Goal: Task Accomplishment & Management: Manage account settings

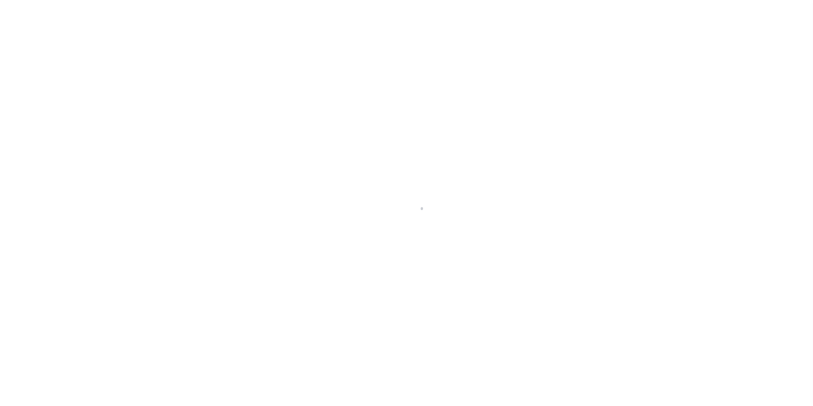
select select
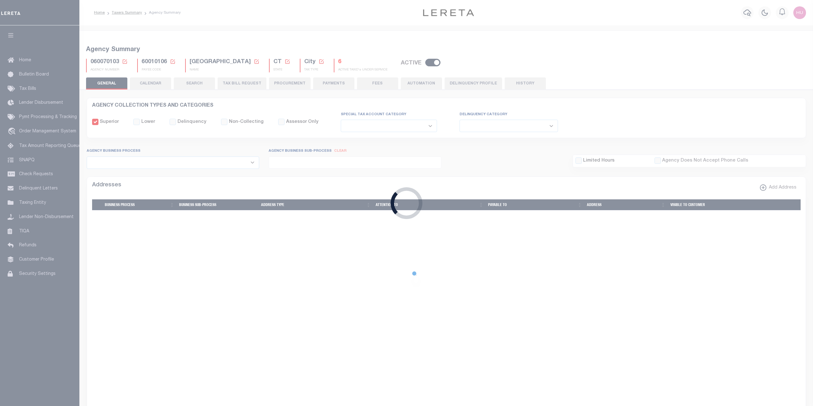
checkbox input "false"
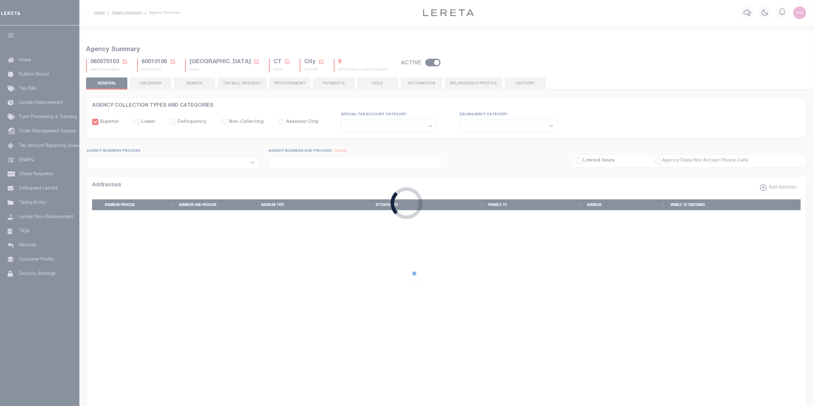
type input "900104002"
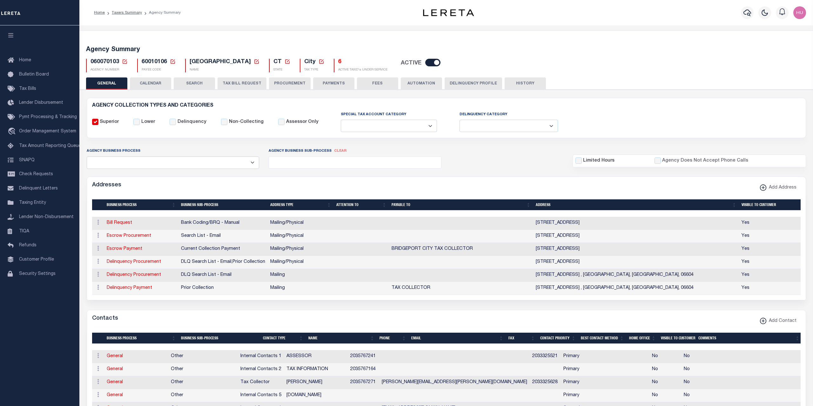
click at [107, 62] on span "060070103" at bounding box center [104, 62] width 29 height 6
click at [532, 83] on button "HISTORY" at bounding box center [524, 83] width 41 height 12
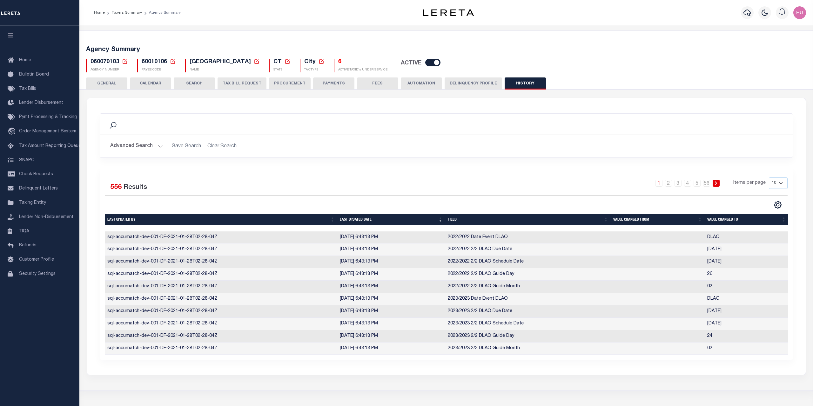
click at [116, 84] on button "GENERAL" at bounding box center [106, 83] width 41 height 12
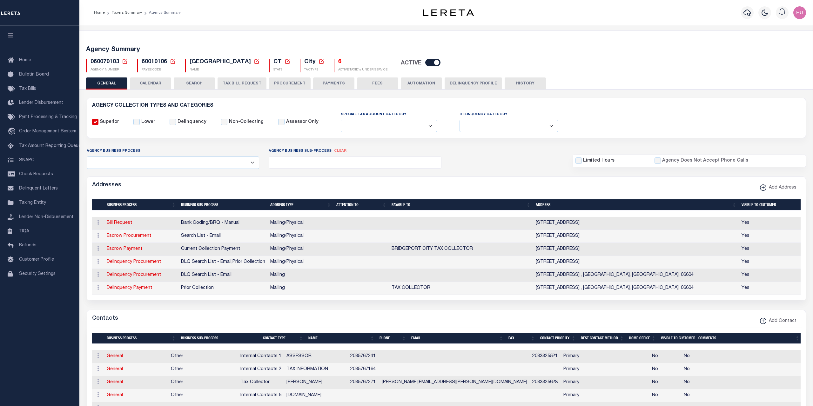
click at [117, 62] on span "060070103" at bounding box center [104, 62] width 29 height 6
click at [113, 60] on span "060070103" at bounding box center [104, 62] width 29 height 6
click at [128, 13] on link "Taxers Summary" at bounding box center [127, 13] width 30 height 4
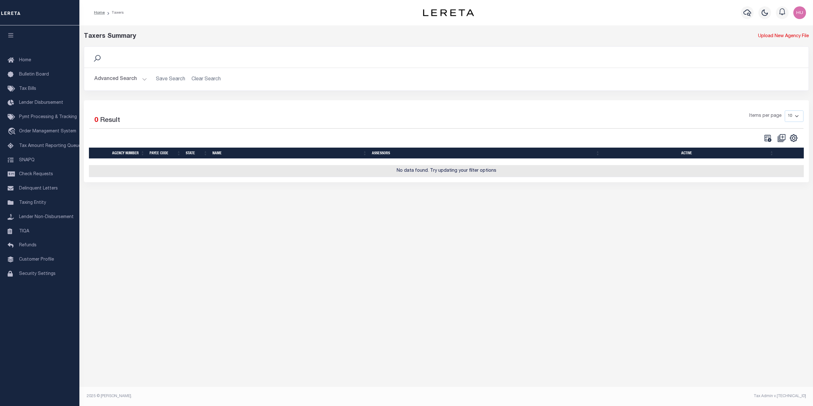
click at [104, 78] on button "Advanced Search" at bounding box center [120, 79] width 53 height 12
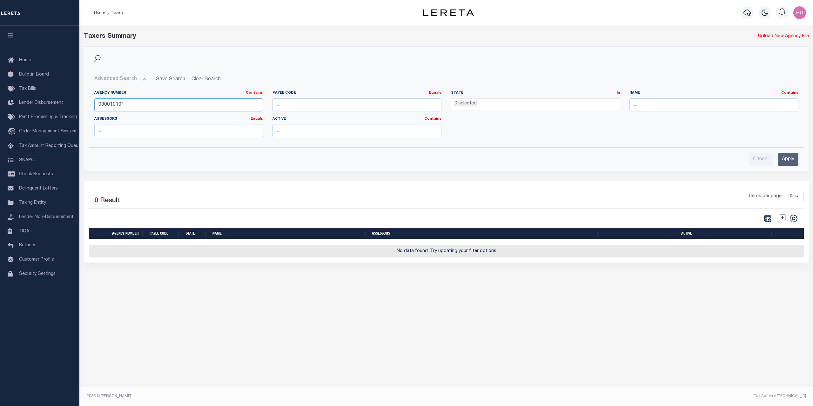
click at [120, 104] on input "030010101" at bounding box center [178, 104] width 169 height 13
paste input "60070103"
click at [788, 159] on input "Apply" at bounding box center [787, 159] width 21 height 13
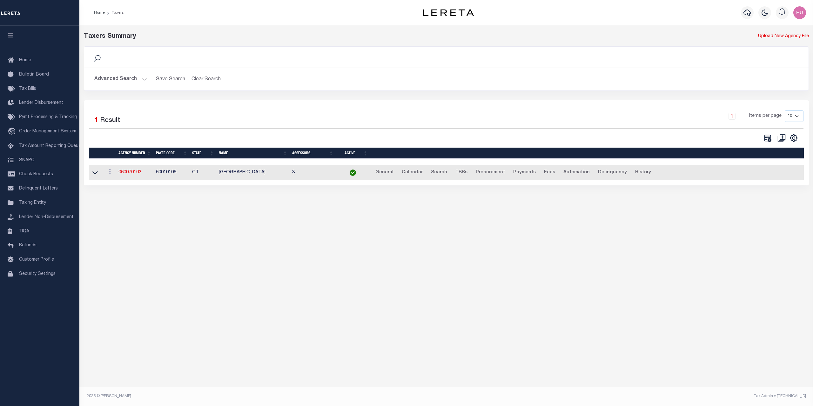
click at [129, 85] on button "Advanced Search" at bounding box center [120, 79] width 53 height 12
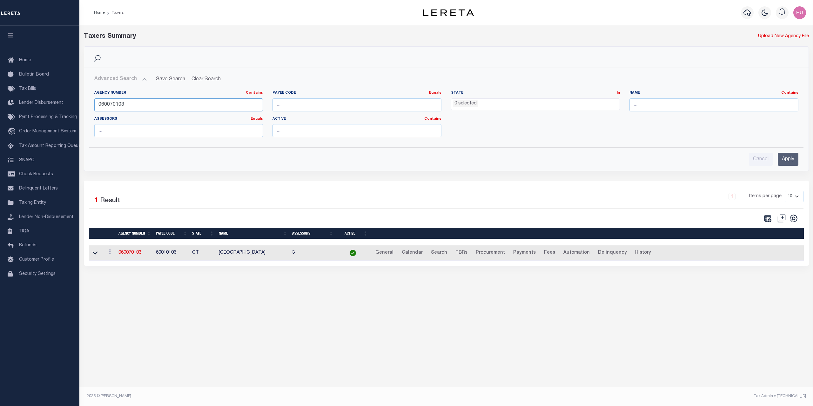
click at [115, 103] on input "060070103" at bounding box center [178, 104] width 169 height 13
paste input "40050000"
type input "040050000"
click at [782, 157] on input "Apply" at bounding box center [787, 159] width 21 height 13
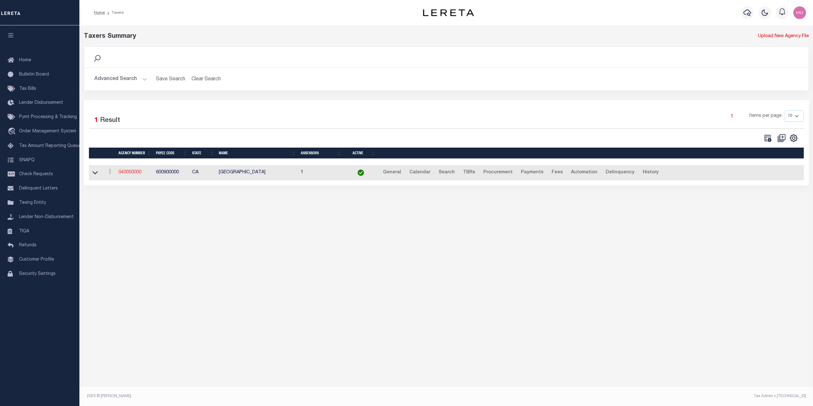
click at [132, 173] on link "040050000" at bounding box center [129, 172] width 23 height 4
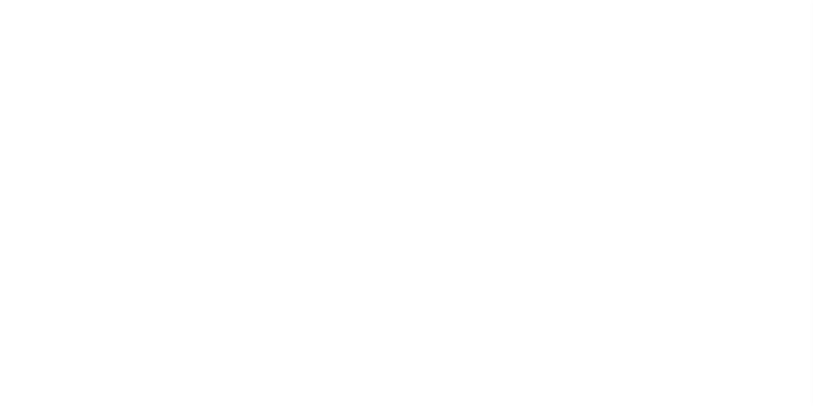
select select
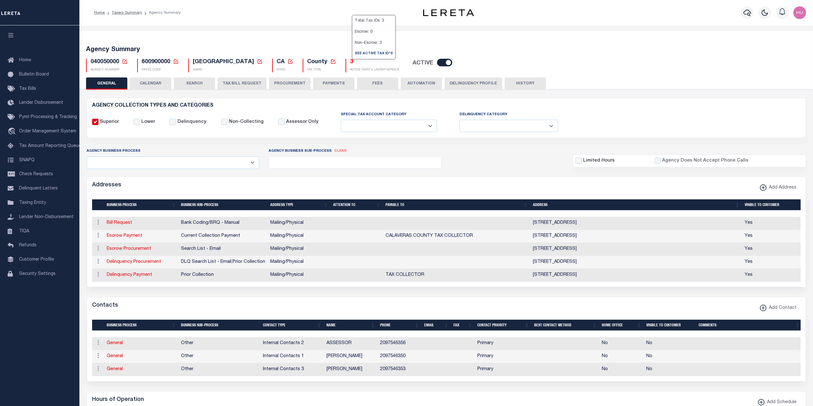
click at [350, 61] on h5 "3" at bounding box center [374, 62] width 49 height 7
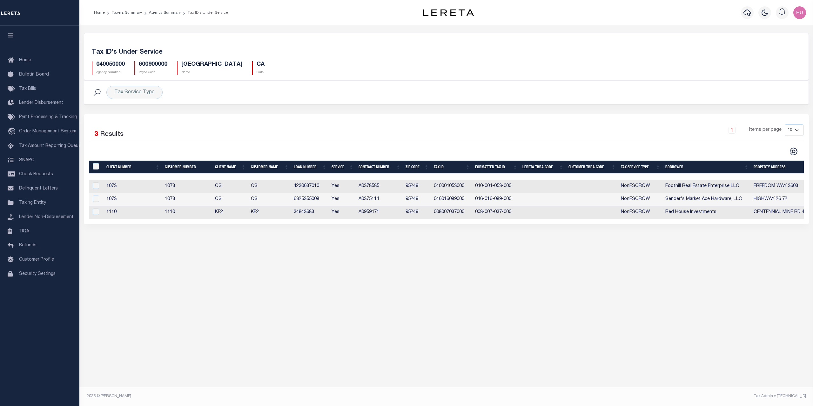
click at [309, 188] on td "4230637010" at bounding box center [310, 186] width 38 height 13
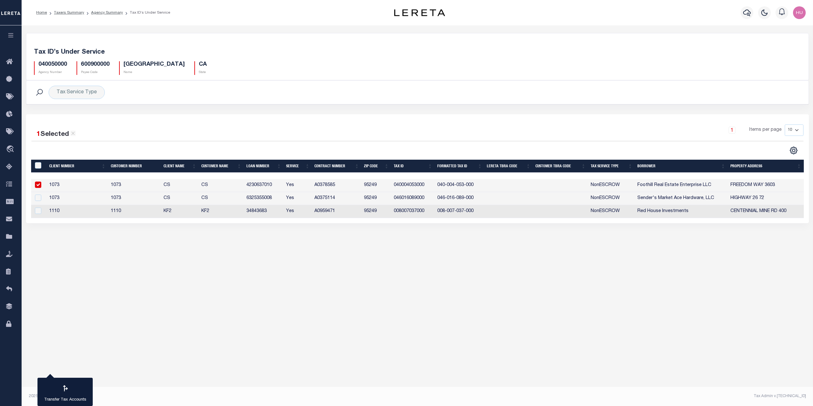
click at [283, 188] on td "4230637010" at bounding box center [264, 185] width 40 height 13
checkbox input "false"
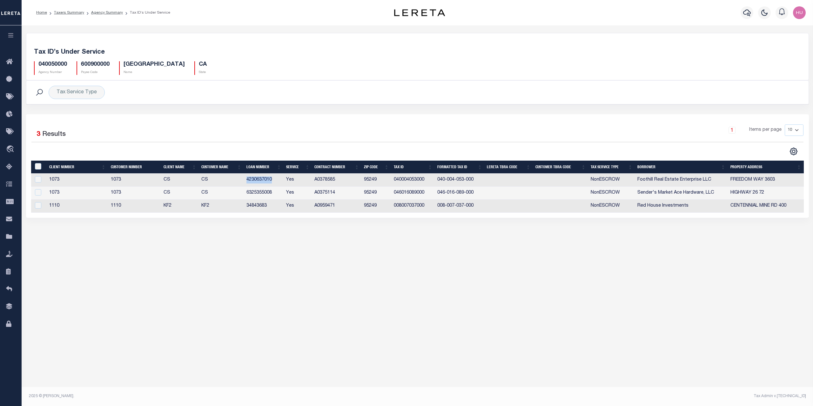
copy td "4230637010"
click at [388, 245] on div "Tax Account Transfer Transfer from Agency: Transfer to Agency: Calendar Section…" at bounding box center [417, 207] width 791 height 365
click at [107, 11] on link "Agency Summary" at bounding box center [107, 13] width 32 height 4
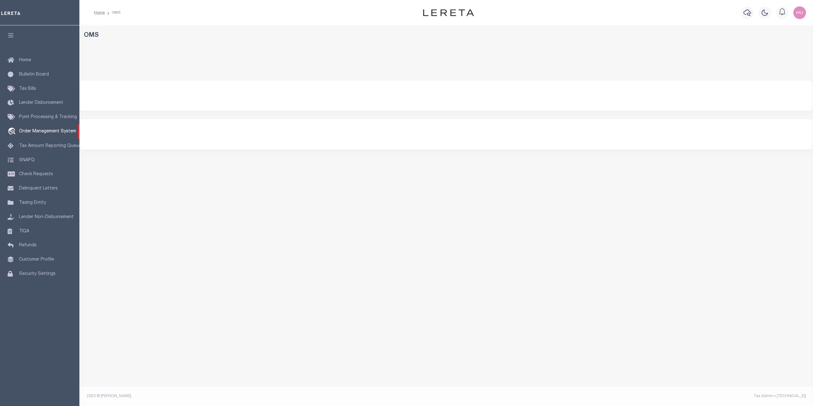
select select "200"
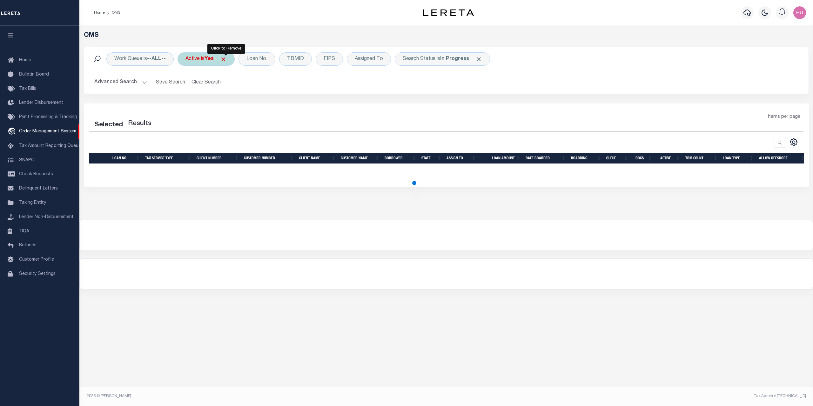
click at [225, 59] on span "Click to Remove" at bounding box center [223, 59] width 7 height 7
select select "200"
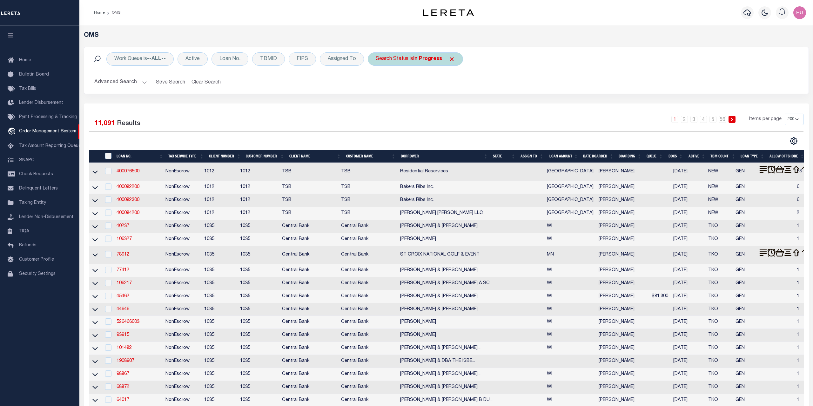
click at [450, 59] on span "Click to Remove" at bounding box center [451, 59] width 7 height 7
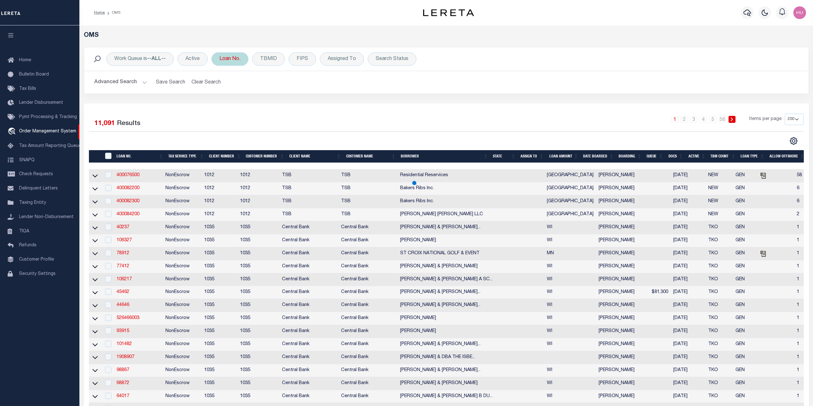
click at [234, 57] on div "Loan No." at bounding box center [229, 58] width 37 height 13
type input "4230637010"
click at [307, 104] on input "Apply" at bounding box center [303, 104] width 19 height 10
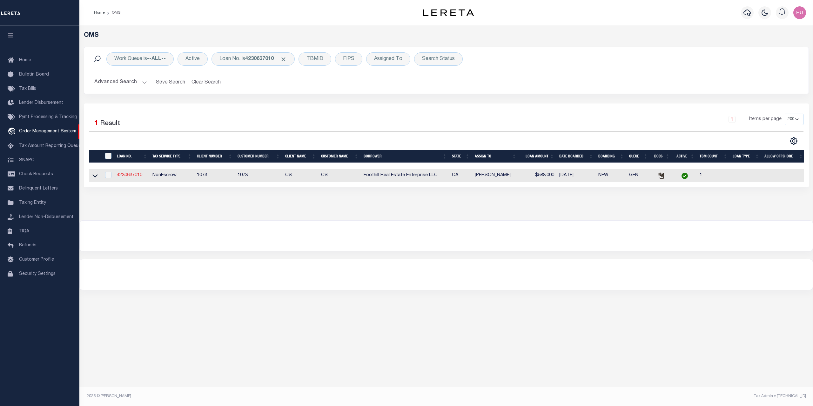
click at [130, 175] on link "4230637010" at bounding box center [129, 175] width 25 height 4
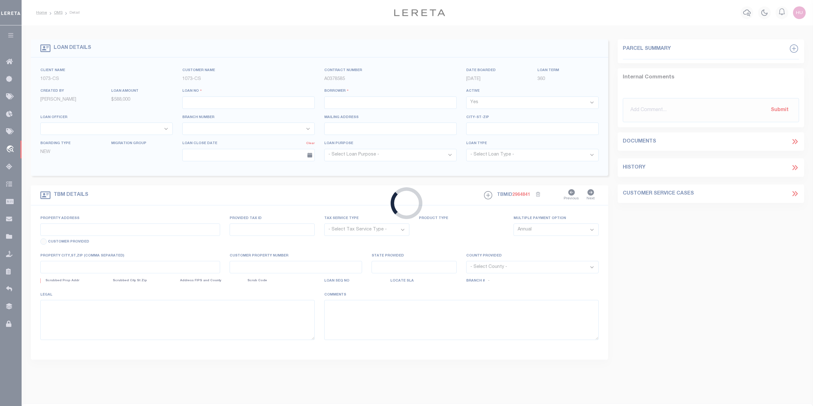
type input "4230637010"
type input "Foothill Real Estate Enterprise LLC"
select select
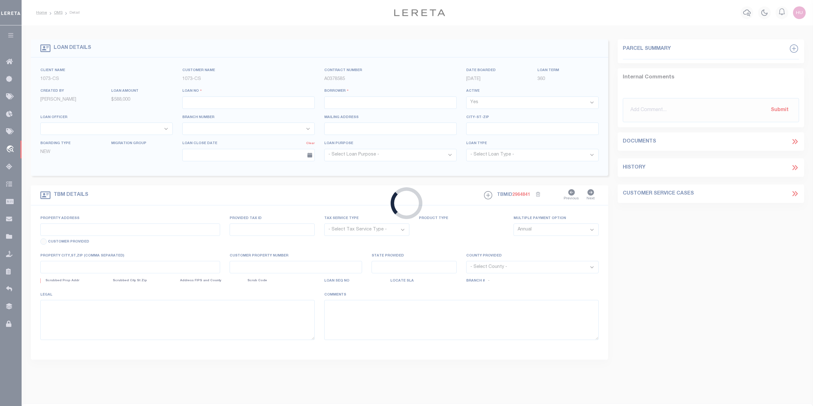
select select "NonEscrow"
type input "3603 Freedom Way"
select select
type input "Valley Springs CA 95252"
type input "CA"
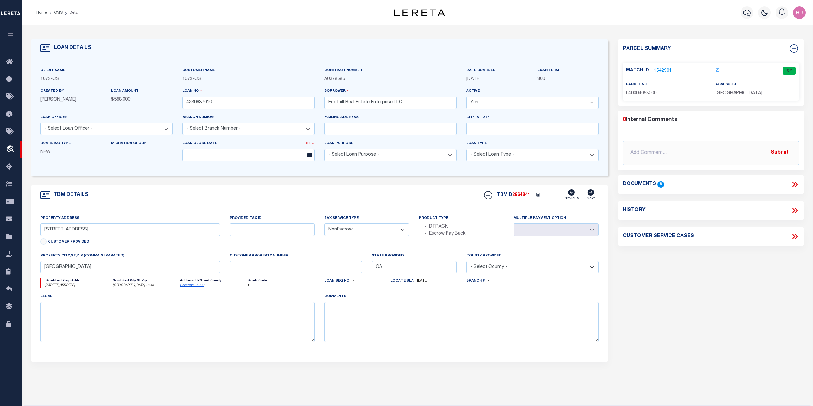
click at [659, 70] on link "1542901" at bounding box center [663, 71] width 18 height 7
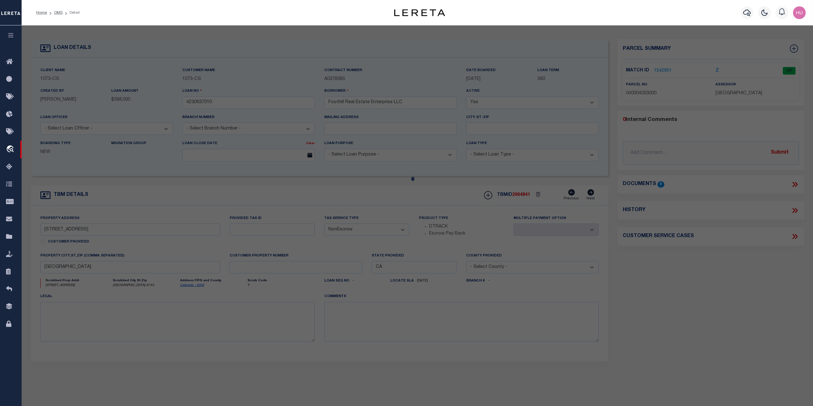
checkbox input "false"
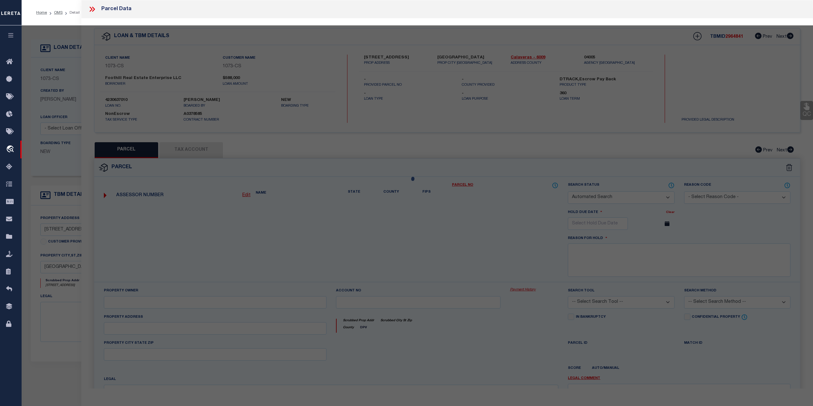
select select "CP"
select select
type input "3603 FREEDOM WAY"
checkbox input "false"
type input "VALLEY SPRINGS CA 95252"
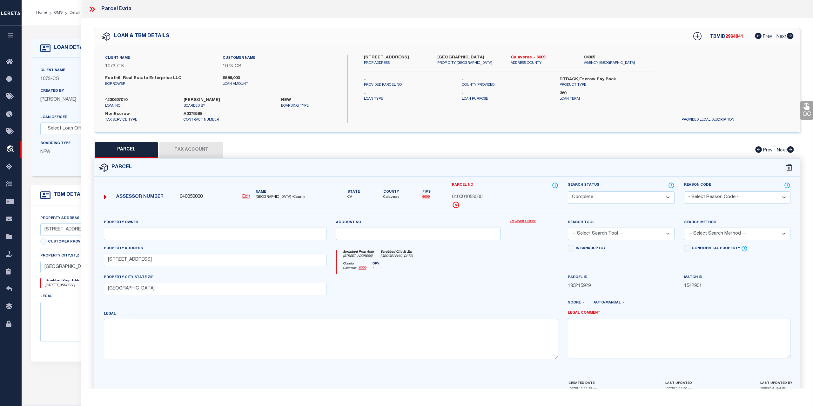
click at [90, 8] on icon at bounding box center [92, 9] width 8 height 8
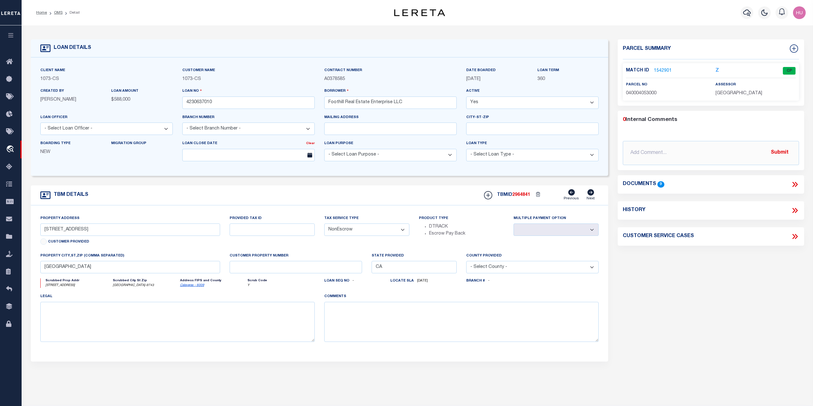
click at [348, 181] on form "LOAN DETAILS Client Name 1073 - CS Customer Name" at bounding box center [319, 212] width 577 height 347
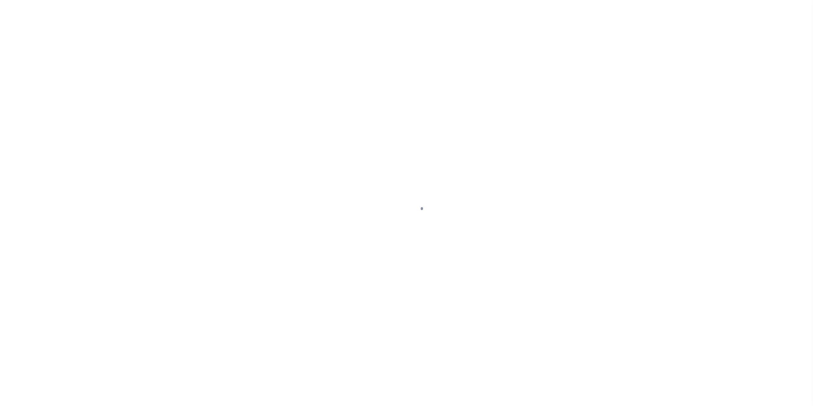
select select
checkbox input "false"
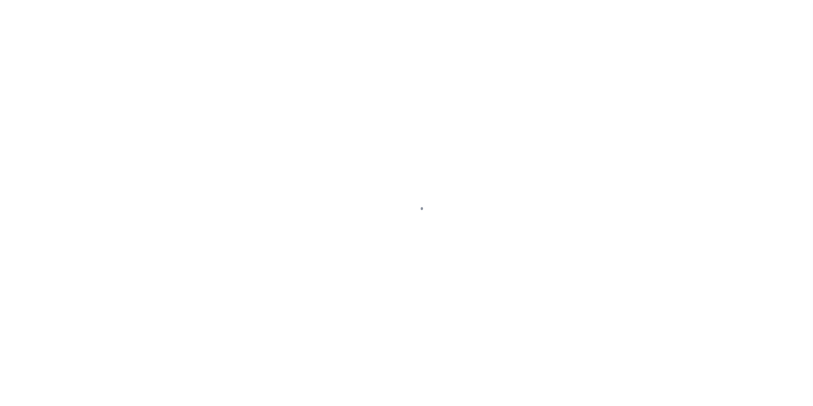
checkbox input "false"
type input "600900000"
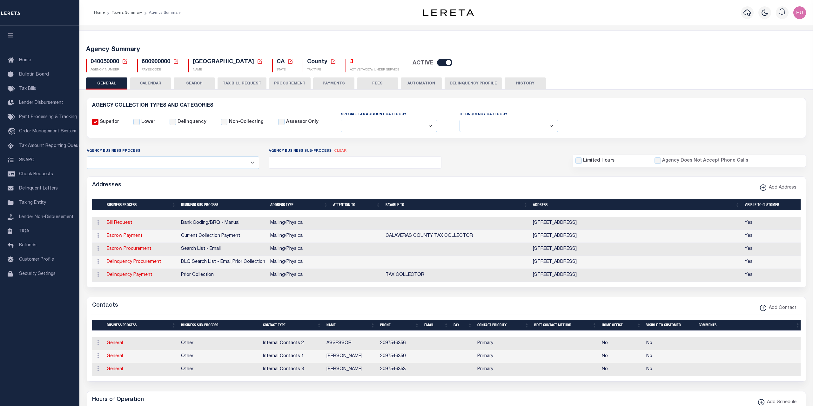
click at [516, 84] on button "HISTORY" at bounding box center [524, 83] width 41 height 12
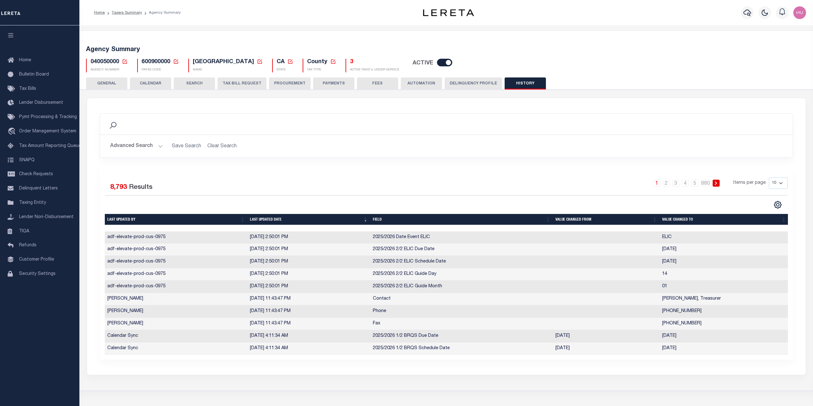
click at [769, 177] on select "10 25 50 100" at bounding box center [778, 182] width 19 height 11
select select "100"
click option "100" at bounding box center [0, 0] width 0 height 0
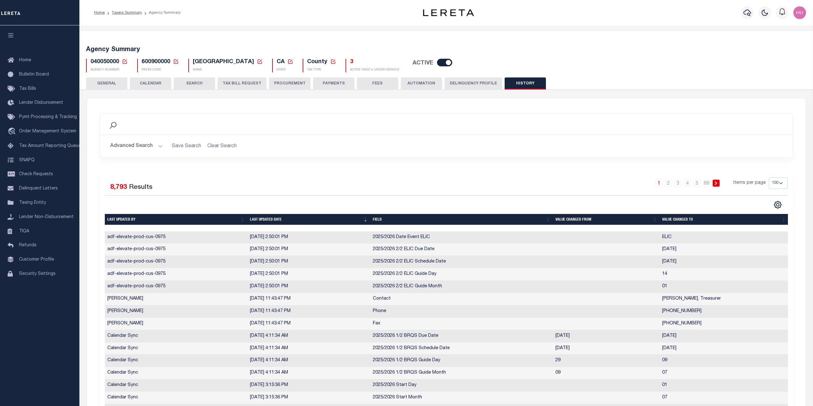
click at [276, 217] on th "Last updated date" at bounding box center [308, 219] width 123 height 11
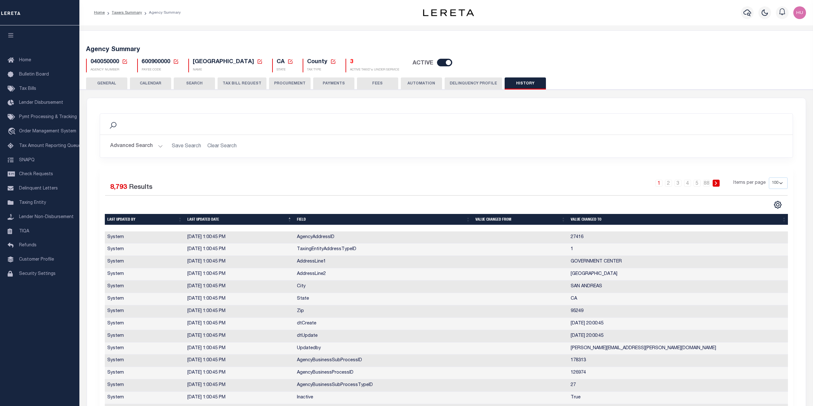
click at [245, 219] on th "Last updated date" at bounding box center [240, 219] width 110 height 11
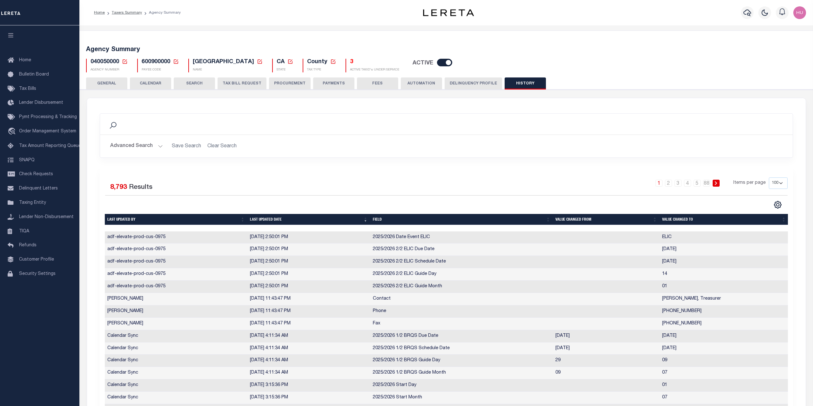
click at [443, 63] on input "checkbox" at bounding box center [444, 63] width 15 height 8
checkbox input "false"
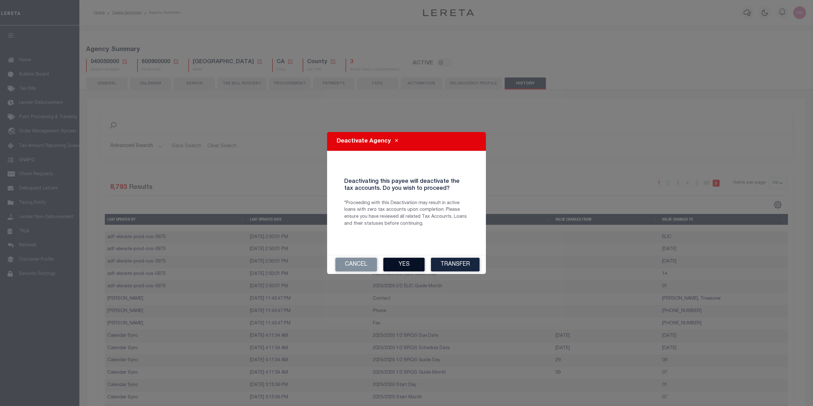
click at [394, 263] on button "Yes" at bounding box center [403, 265] width 41 height 14
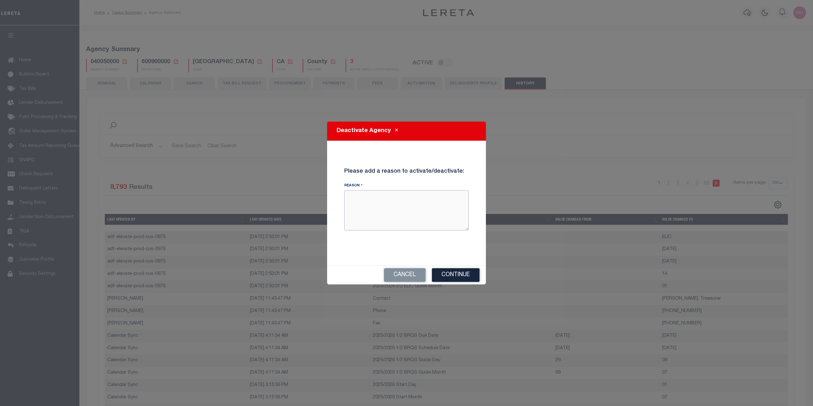
click at [366, 206] on textarea "Reason" at bounding box center [406, 210] width 124 height 40
type textarea "TESTING HISTORY"
click at [468, 276] on button "Continue" at bounding box center [456, 275] width 48 height 14
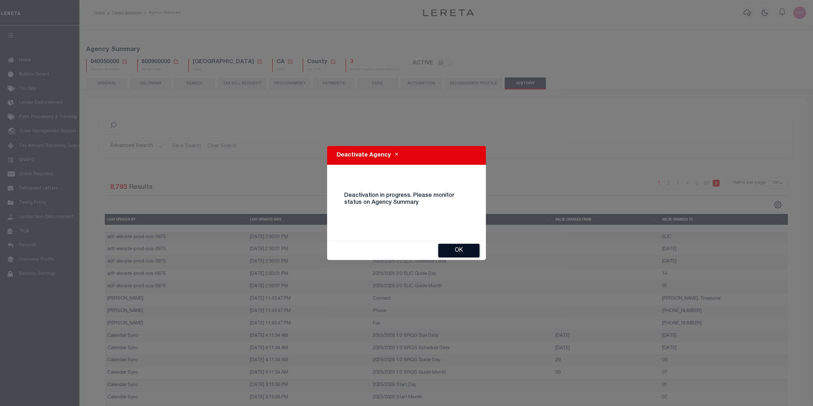
click at [452, 247] on button "OK" at bounding box center [458, 251] width 41 height 14
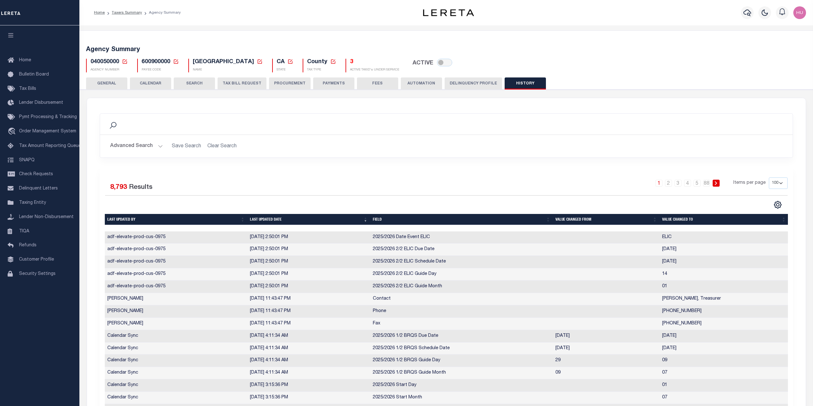
checkbox input "true"
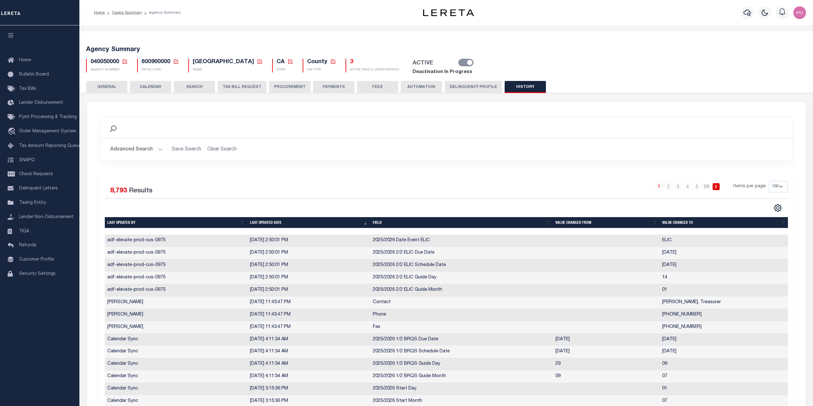
click at [99, 85] on button "GENERAL" at bounding box center [106, 87] width 41 height 12
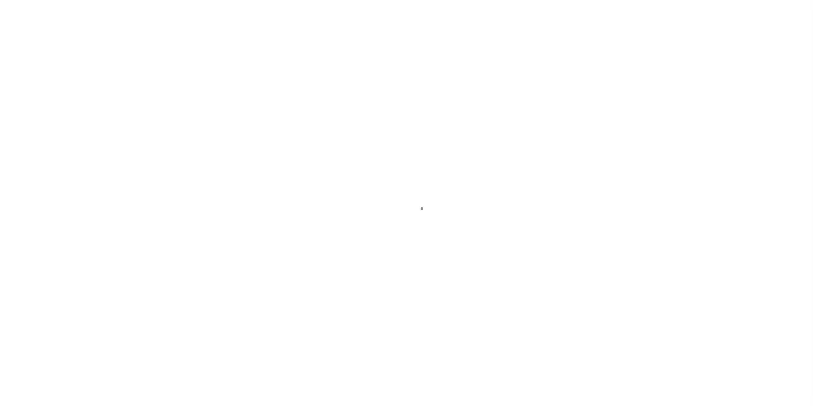
select select
checkbox input "false"
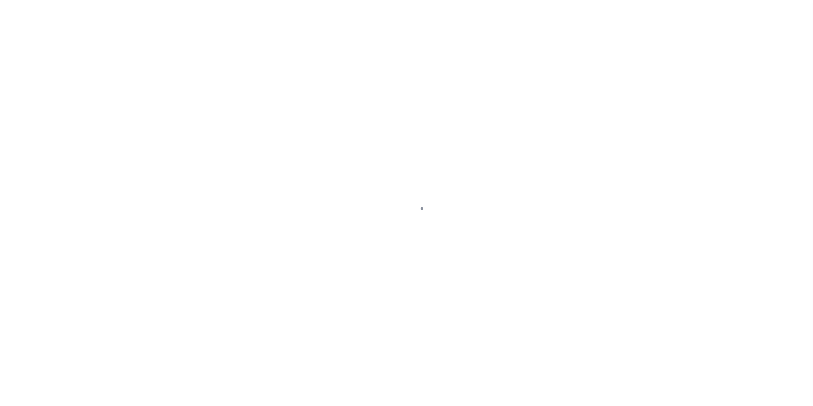
checkbox input "false"
type input "600900000"
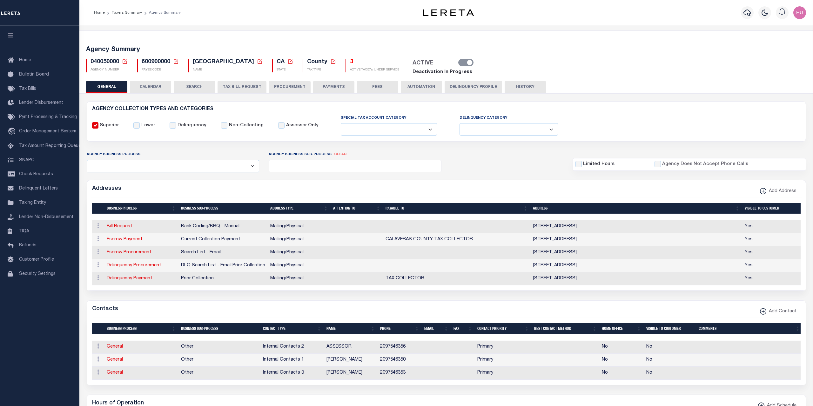
click at [341, 41] on div "Agency Summary 040050000 Agency Number Edit Cancel Ok New Agency Number Cancel …" at bounding box center [446, 59] width 736 height 43
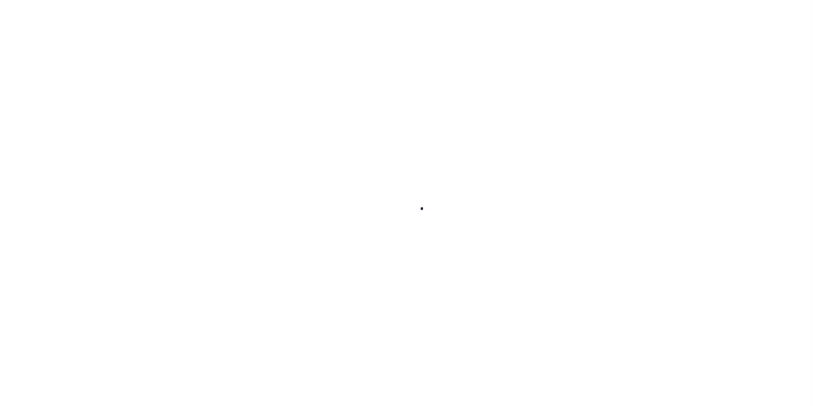
select select
checkbox input "false"
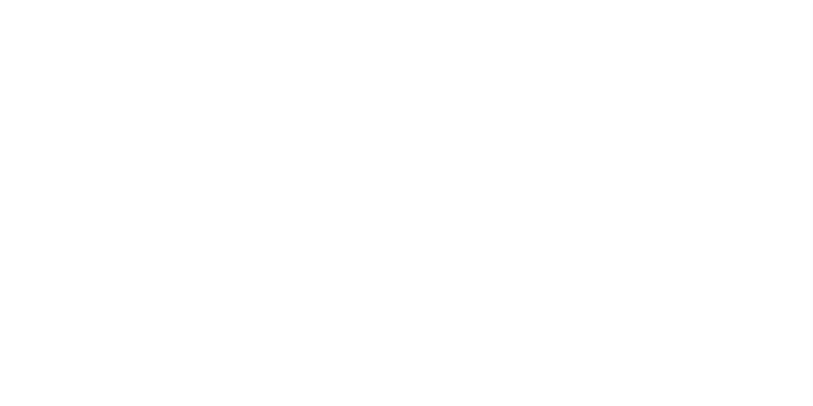
checkbox input "false"
type input "600900000"
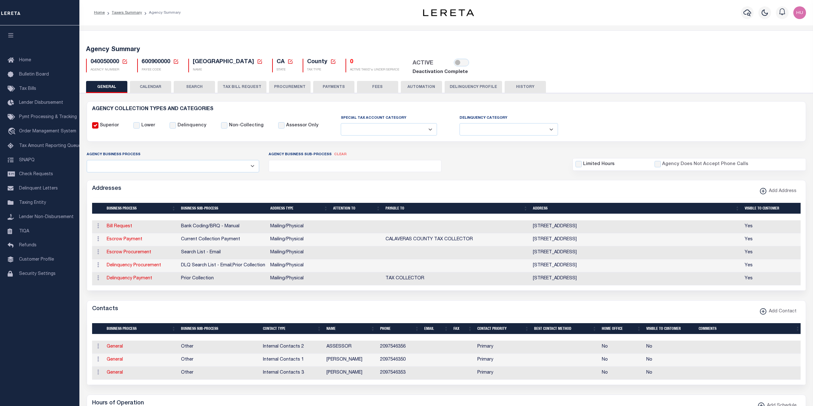
click at [579, 117] on div "Superior Lower Delinquency Non-Collecting Assessor Only" at bounding box center [446, 126] width 718 height 22
click at [537, 88] on button "HISTORY" at bounding box center [524, 87] width 41 height 12
select select "100"
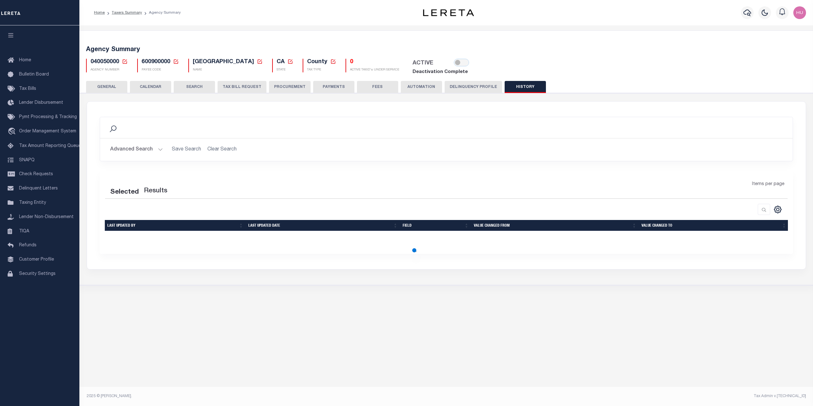
select select "100"
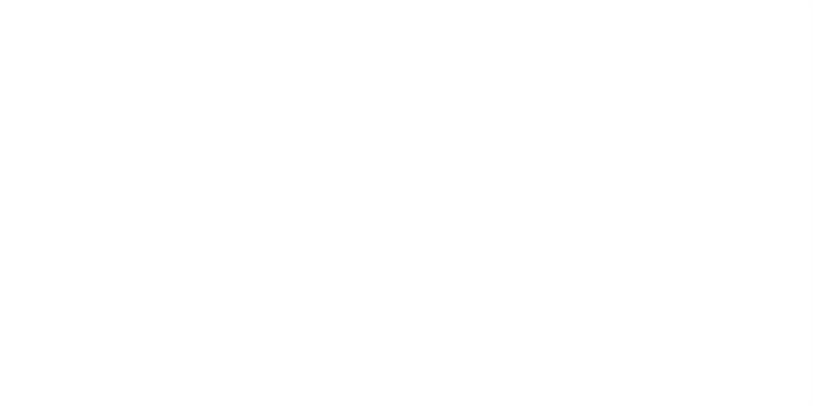
select select
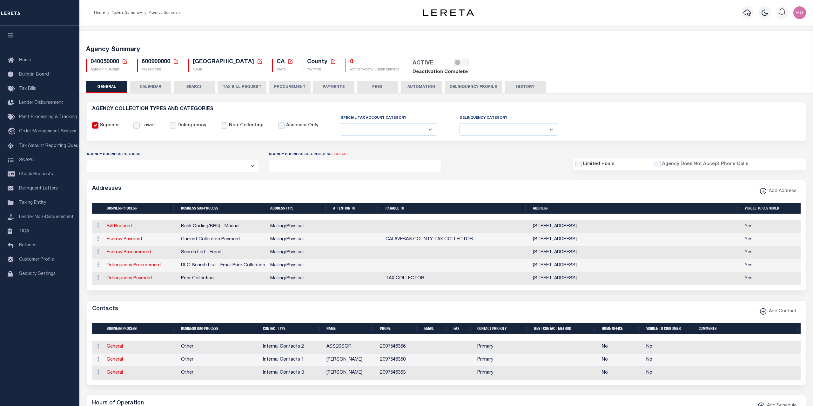
click at [516, 87] on button "HISTORY" at bounding box center [524, 87] width 41 height 12
select select "100"
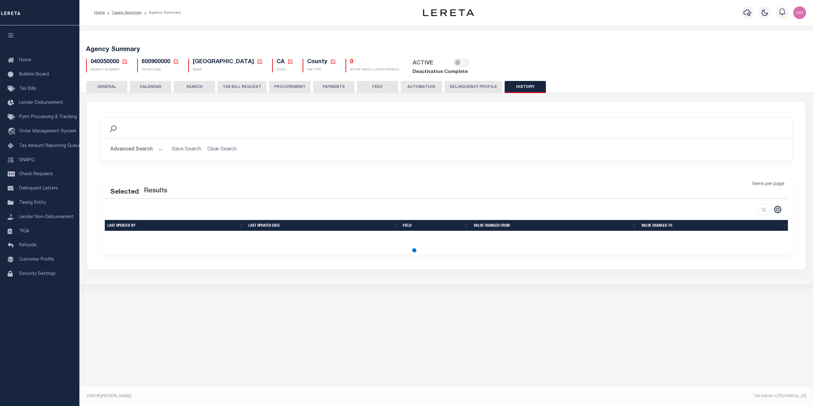
select select "100"
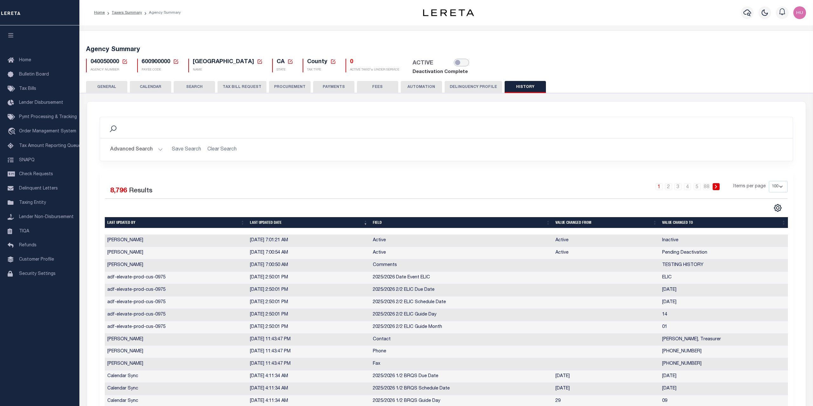
click at [461, 63] on input "checkbox" at bounding box center [461, 63] width 15 height 8
checkbox input "true"
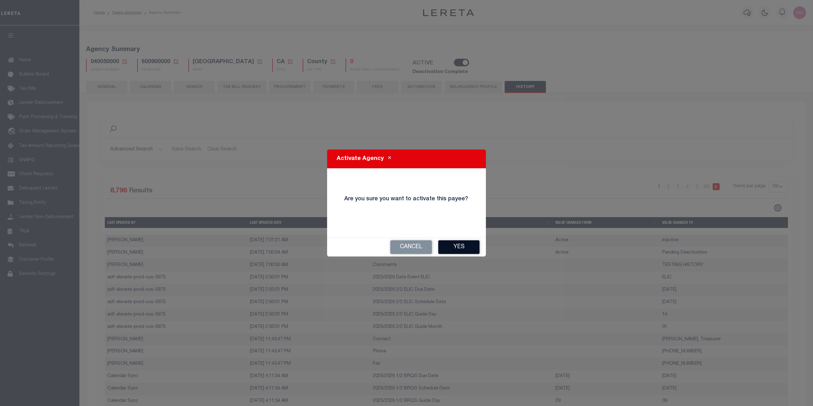
click at [452, 243] on button "Yes" at bounding box center [458, 247] width 41 height 14
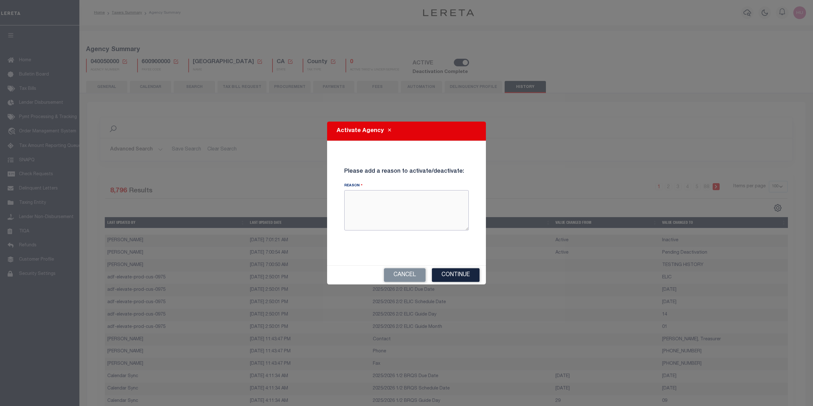
click at [385, 208] on textarea "Reason" at bounding box center [406, 210] width 124 height 40
type textarea "ACTIVATING BACK TO TEST HISTORY"
click at [452, 277] on button "Continue" at bounding box center [456, 275] width 48 height 14
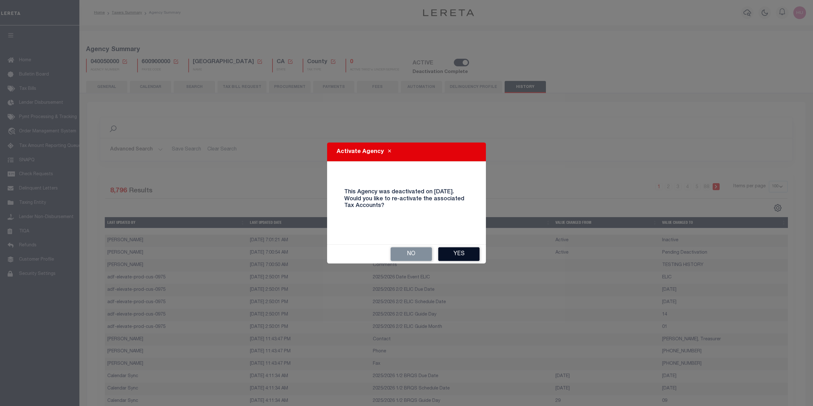
click at [452, 254] on button "Yes" at bounding box center [458, 254] width 41 height 14
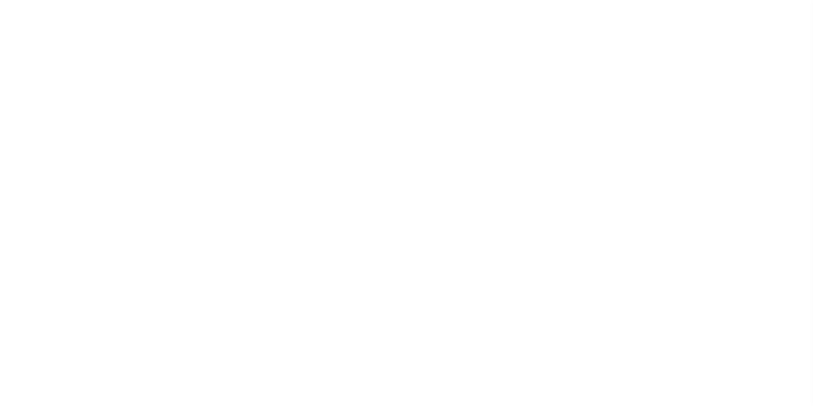
select select
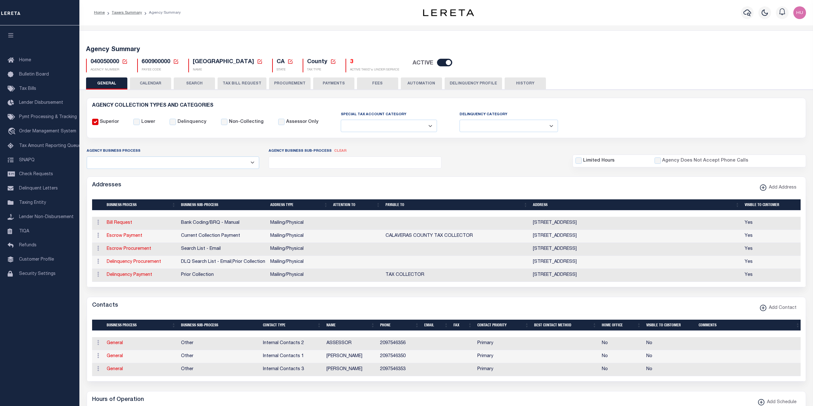
click at [523, 88] on button "HISTORY" at bounding box center [524, 83] width 41 height 12
select select "100"
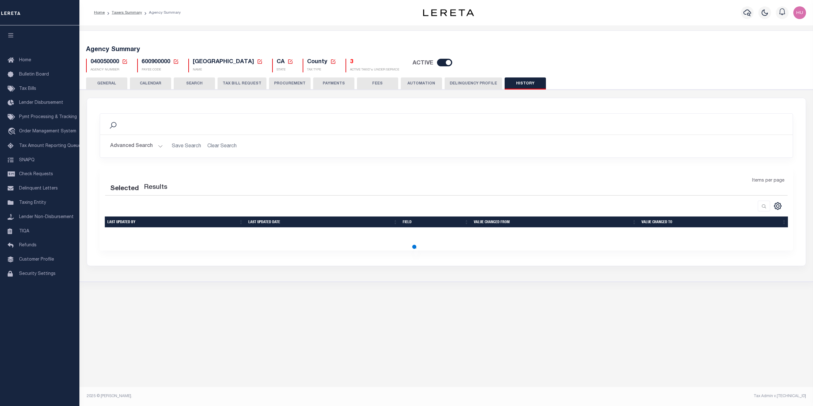
select select "100"
